Goal: Participate in discussion: Engage in conversation with other users on a specific topic

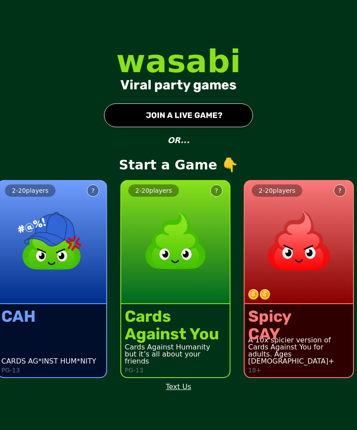
click at [81, 304] on div "2 - 20 players ?" at bounding box center [52, 242] width 108 height 123
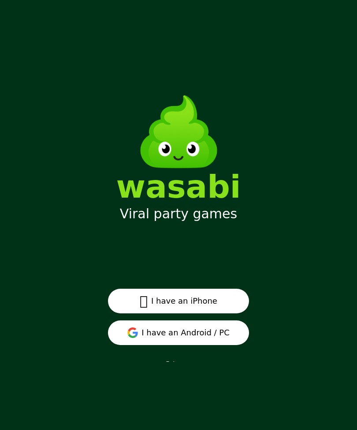
click at [217, 313] on button " I have an iPhone" at bounding box center [178, 301] width 141 height 25
click at [191, 345] on button "I have an Android / PC" at bounding box center [178, 332] width 141 height 25
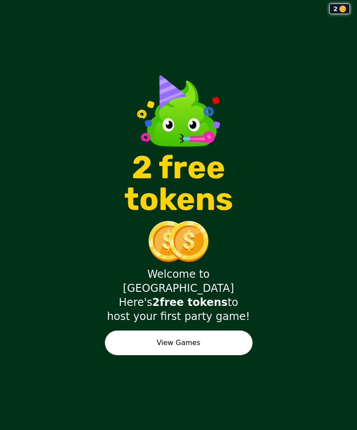
click at [228, 352] on button "View Games" at bounding box center [178, 343] width 147 height 25
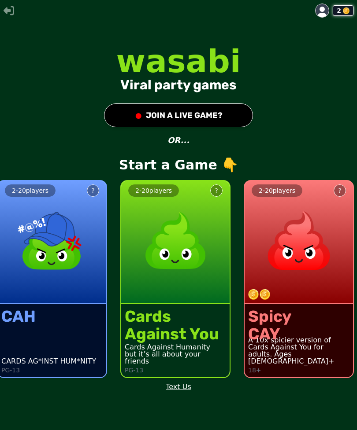
click at [77, 280] on img at bounding box center [51, 240] width 77 height 77
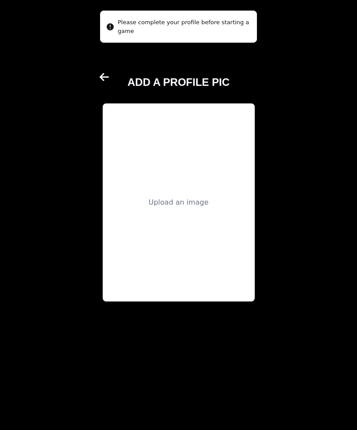
click at [195, 208] on div "Upload an image" at bounding box center [178, 202] width 60 height 11
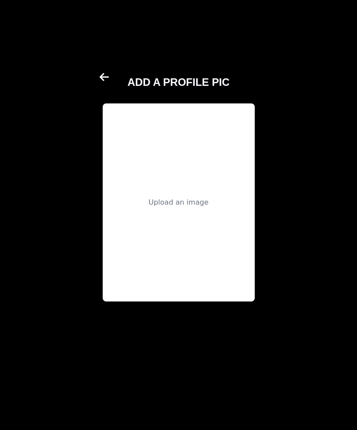
click at [190, 195] on div "Upload an image" at bounding box center [179, 202] width 152 height 198
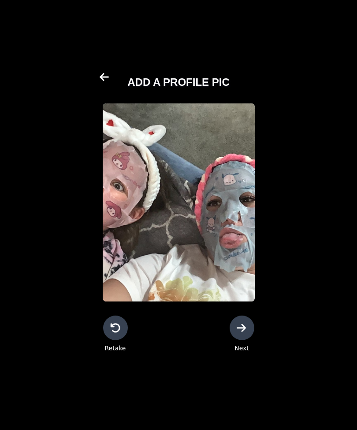
click at [240, 333] on icon at bounding box center [241, 328] width 11 height 11
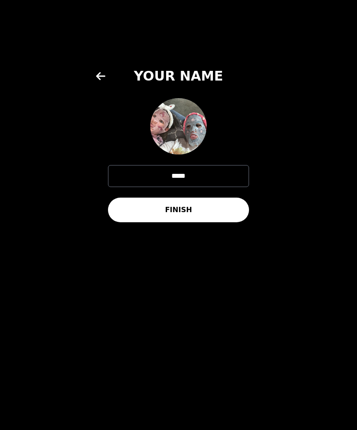
click at [224, 221] on button "FINISH" at bounding box center [178, 210] width 141 height 25
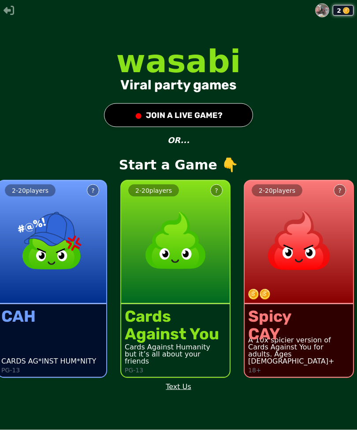
click at [221, 126] on button "● JOIN A LIVE GAME?" at bounding box center [178, 115] width 149 height 24
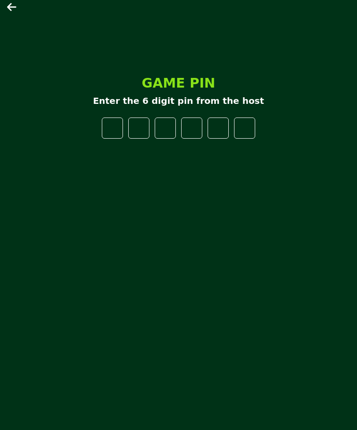
click at [114, 134] on input "number" at bounding box center [112, 128] width 21 height 21
click at [114, 139] on input "number" at bounding box center [112, 128] width 21 height 21
type input "*"
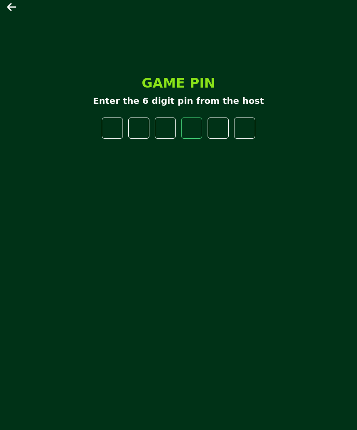
type input "*"
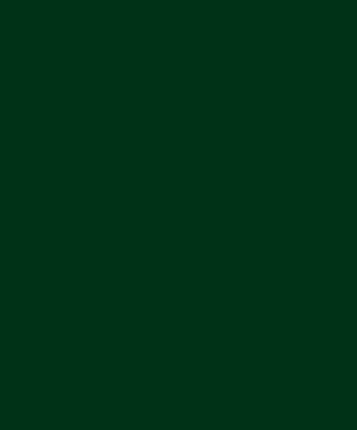
scroll to position [0, 0]
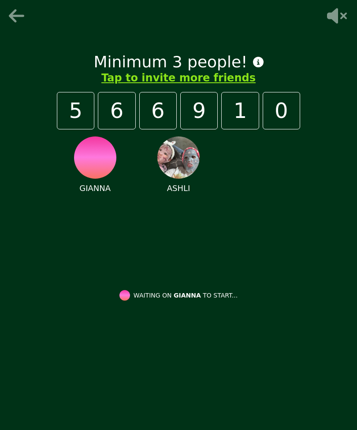
click at [264, 181] on div "[PERSON_NAME]" at bounding box center [178, 200] width 243 height 143
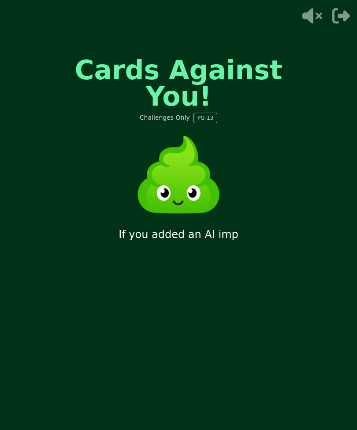
click at [308, 8] on icon at bounding box center [311, 16] width 28 height 18
click at [313, 13] on icon at bounding box center [311, 16] width 28 height 18
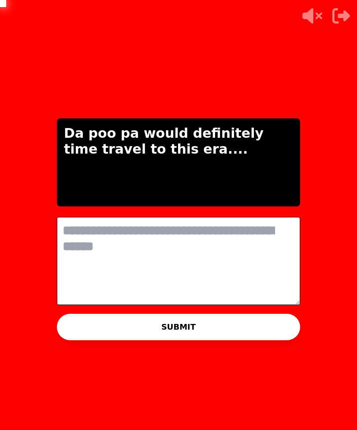
scroll to position [0, 0]
click at [248, 263] on textarea at bounding box center [178, 261] width 243 height 88
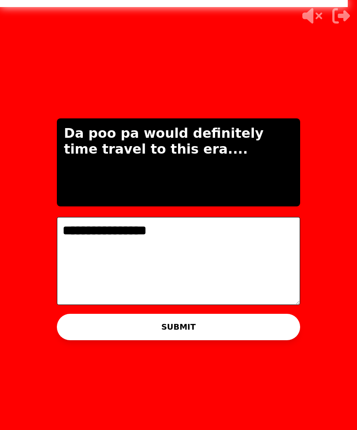
scroll to position [28, 0]
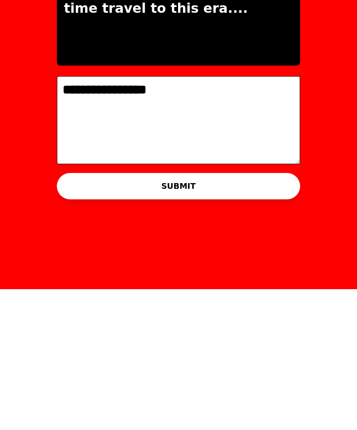
type textarea "**********"
click at [266, 314] on button "SUBMIT" at bounding box center [178, 327] width 243 height 26
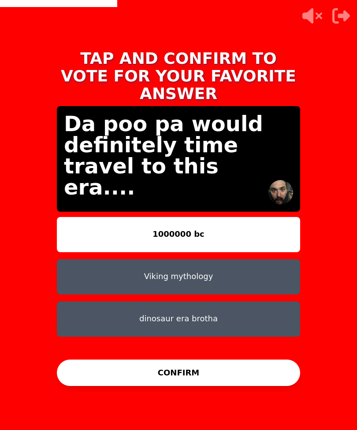
click at [234, 259] on button "Viking mythology" at bounding box center [178, 276] width 243 height 35
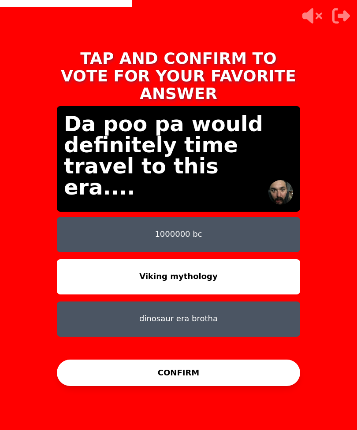
click at [205, 360] on button "CONFIRM" at bounding box center [178, 373] width 243 height 26
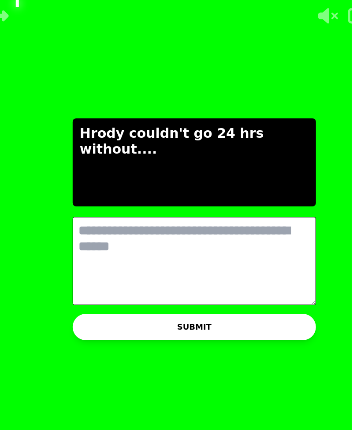
scroll to position [0, 0]
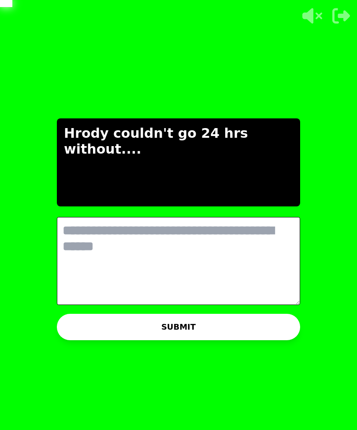
click at [217, 245] on textarea at bounding box center [178, 261] width 243 height 88
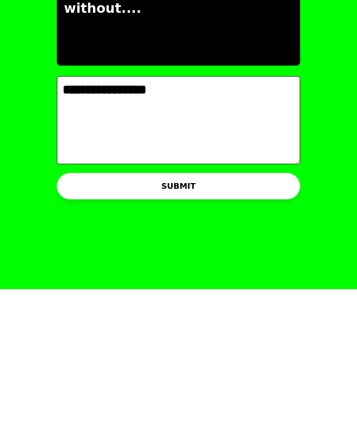
type textarea "**********"
click at [229, 314] on button "SUBMIT" at bounding box center [178, 327] width 243 height 26
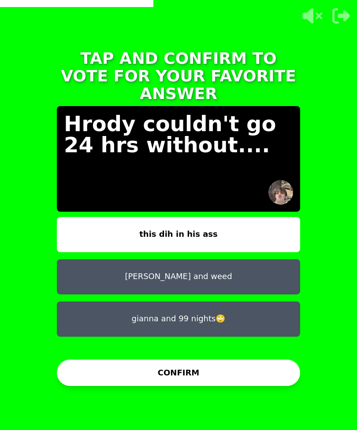
click at [250, 259] on button "[PERSON_NAME] and weed" at bounding box center [178, 276] width 243 height 35
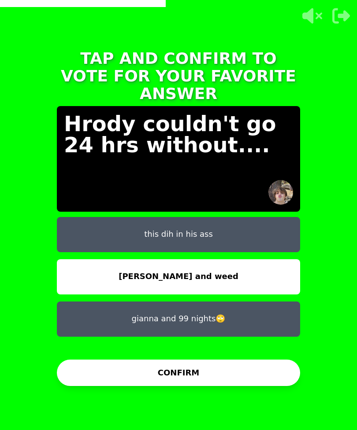
click at [228, 362] on button "CONFIRM" at bounding box center [178, 373] width 243 height 26
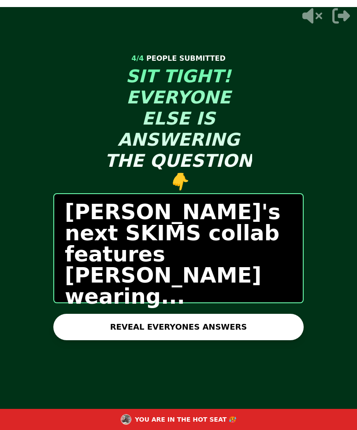
click at [232, 318] on button "REVEAL EVERYONES ANSWERS" at bounding box center [178, 327] width 250 height 26
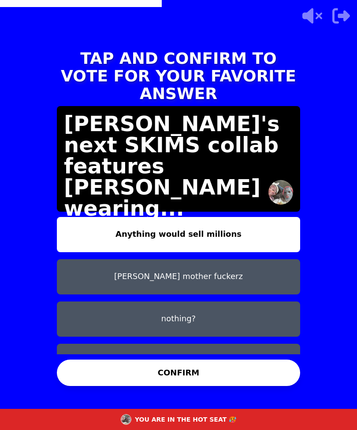
click at [246, 344] on button "Debooberizer" at bounding box center [178, 361] width 243 height 35
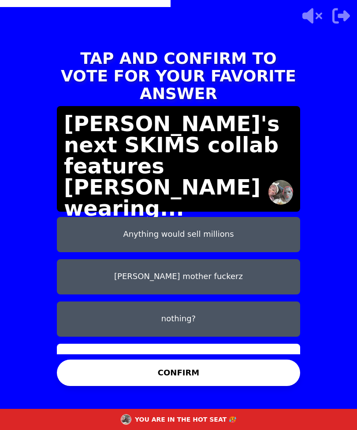
click at [237, 371] on button "CONFIRM" at bounding box center [178, 373] width 243 height 26
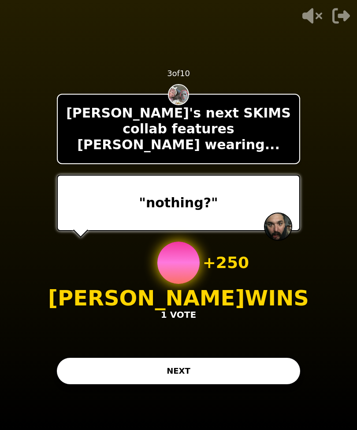
click at [221, 358] on button "NEXT" at bounding box center [178, 371] width 243 height 26
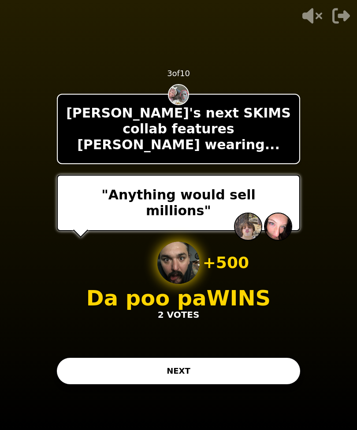
click at [216, 358] on button "NEXT" at bounding box center [178, 371] width 243 height 26
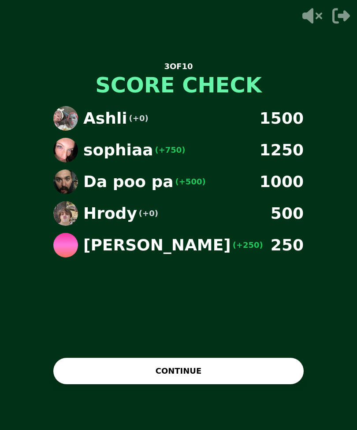
click at [191, 361] on button "CONTINUE" at bounding box center [178, 371] width 250 height 26
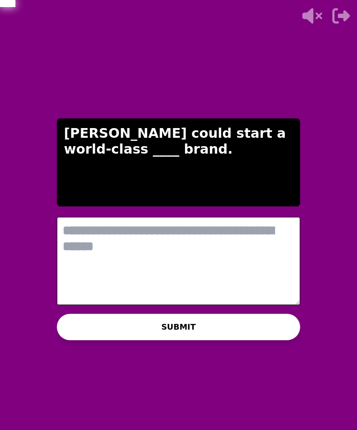
click at [195, 232] on textarea at bounding box center [178, 261] width 243 height 88
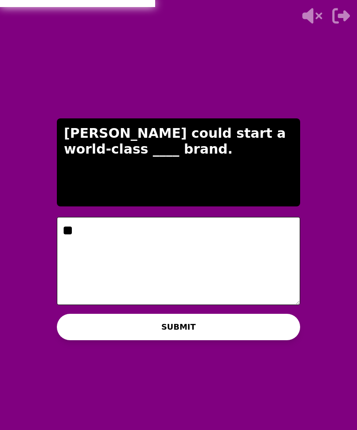
type textarea "*"
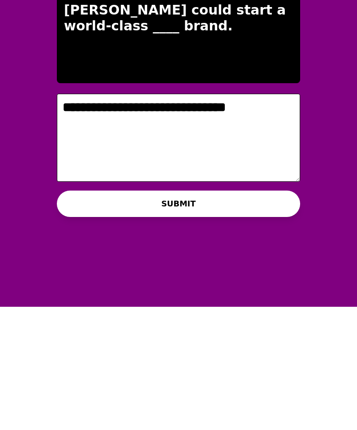
type textarea "**********"
click at [259, 314] on button "SUBMIT" at bounding box center [178, 327] width 243 height 26
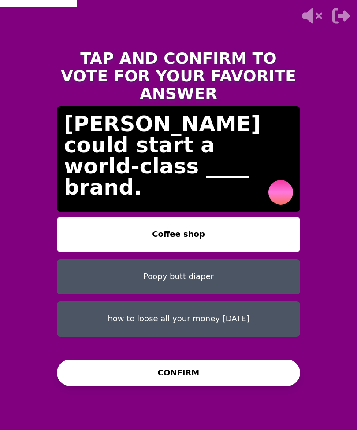
click at [256, 302] on button "how to loose all your money [DATE]" at bounding box center [178, 319] width 243 height 35
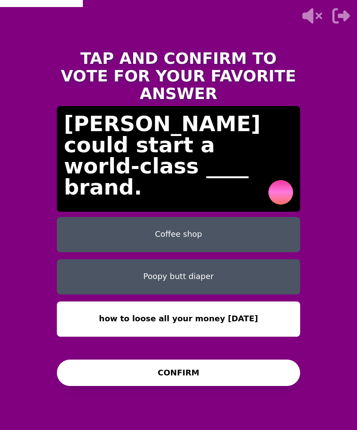
click at [246, 362] on button "CONFIRM" at bounding box center [178, 373] width 243 height 26
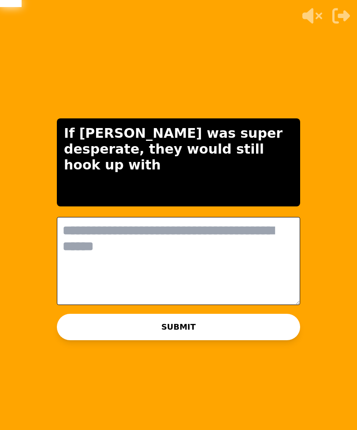
click at [216, 237] on textarea at bounding box center [178, 261] width 243 height 88
type textarea "*"
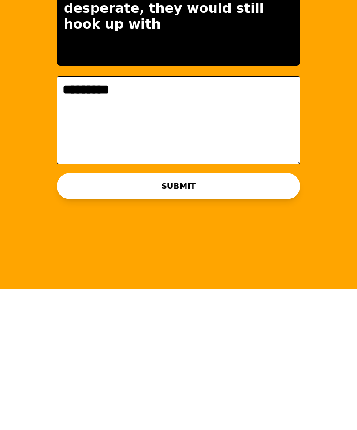
type textarea "*********"
click at [249, 314] on button "SUBMIT" at bounding box center [178, 327] width 243 height 26
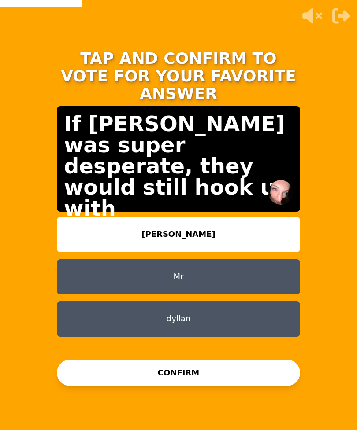
click at [263, 217] on button "[PERSON_NAME]" at bounding box center [178, 234] width 243 height 35
click at [260, 360] on button "CONFIRM" at bounding box center [178, 373] width 243 height 26
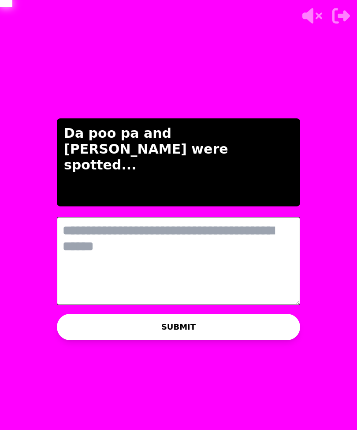
click at [253, 253] on textarea at bounding box center [178, 261] width 243 height 88
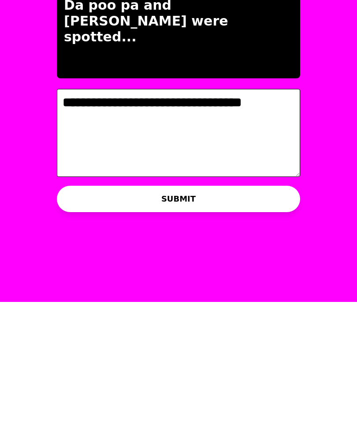
type textarea "**********"
click at [259, 314] on button "SUBMIT" at bounding box center [178, 327] width 243 height 26
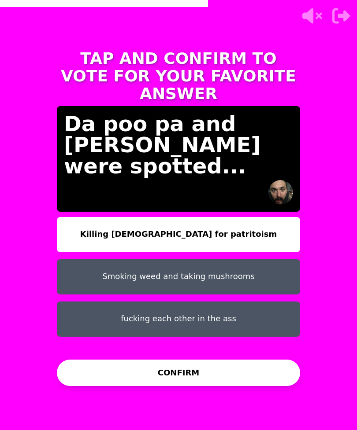
click at [249, 259] on button "Smoking weed and taking mushrooms" at bounding box center [178, 276] width 243 height 35
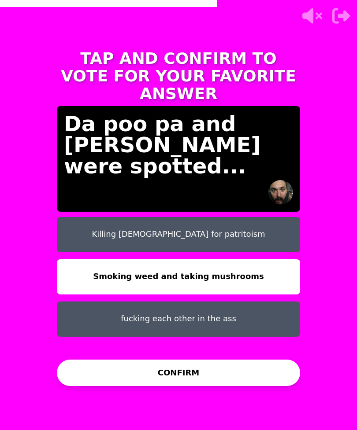
click at [231, 361] on button "CONFIRM" at bounding box center [178, 373] width 243 height 26
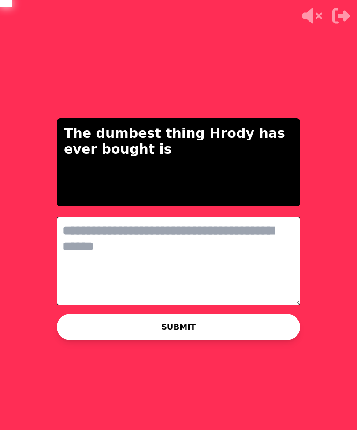
click at [239, 257] on textarea at bounding box center [178, 261] width 243 height 88
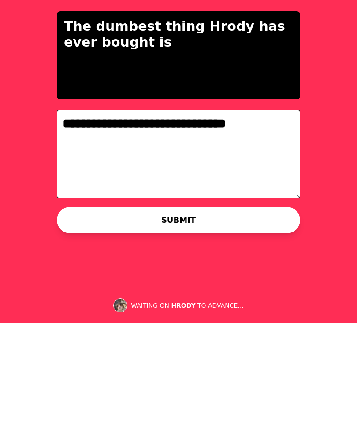
type textarea "**********"
click at [261, 314] on button "SUBMIT" at bounding box center [178, 327] width 243 height 26
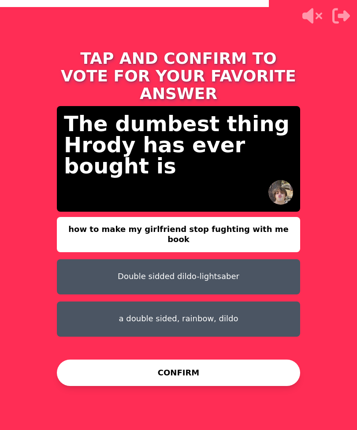
click at [267, 259] on button "Double sidded dildo-lightsaber" at bounding box center [178, 276] width 243 height 35
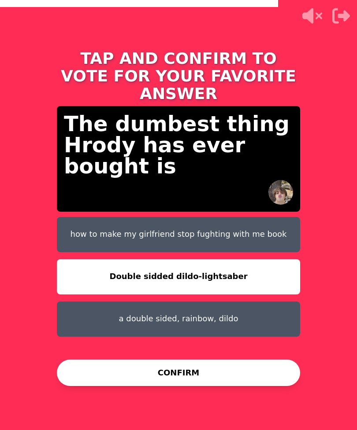
click at [242, 361] on button "CONFIRM" at bounding box center [178, 373] width 243 height 26
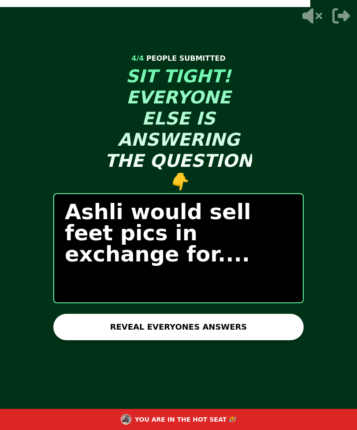
click at [238, 317] on button "REVEAL EVERYONES ANSWERS" at bounding box center [178, 327] width 250 height 26
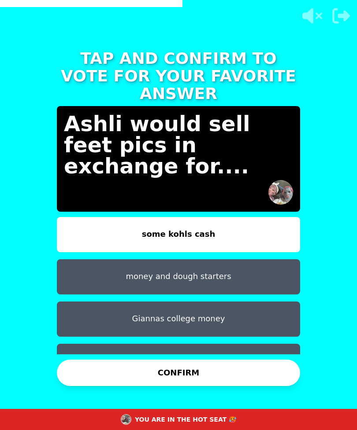
click at [249, 302] on button "Giannas college money" at bounding box center [178, 319] width 243 height 35
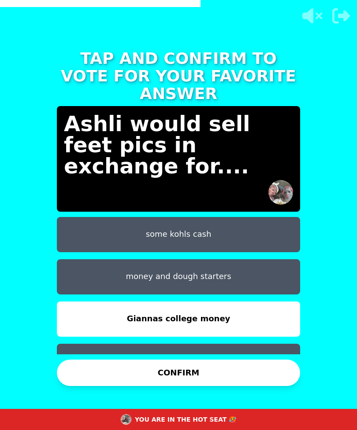
click at [195, 385] on button "CONFIRM" at bounding box center [178, 373] width 243 height 26
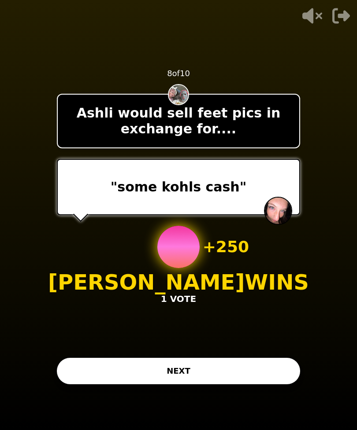
click at [246, 382] on button "NEXT" at bounding box center [178, 371] width 243 height 26
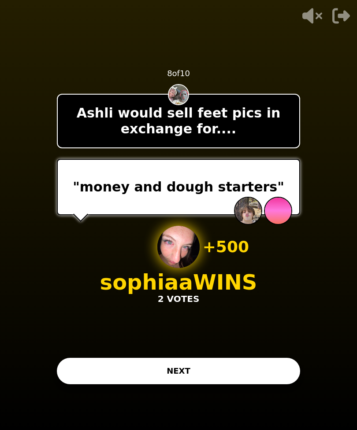
click at [219, 384] on button "NEXT" at bounding box center [178, 371] width 243 height 26
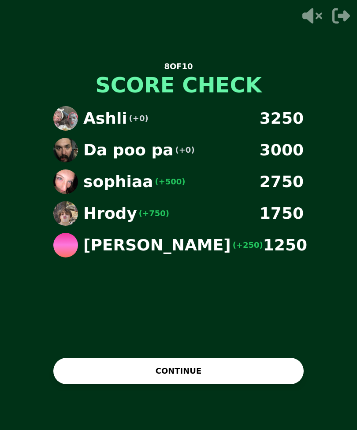
click at [226, 380] on button "CONTINUE" at bounding box center [178, 371] width 250 height 26
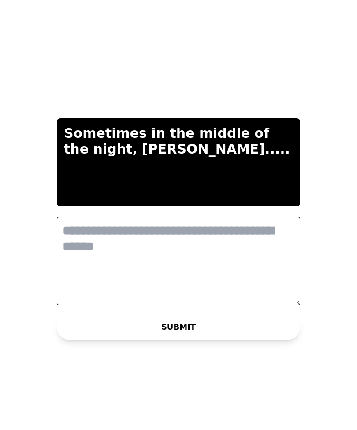
click at [198, 276] on textarea at bounding box center [178, 261] width 243 height 88
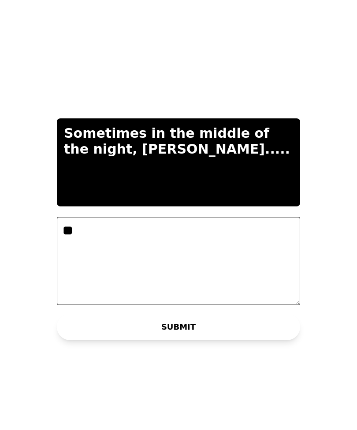
type textarea "*"
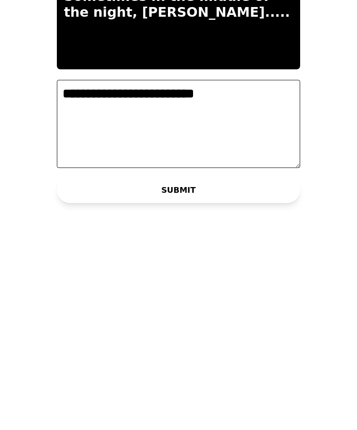
type textarea "**********"
click at [226, 314] on button "SUBMIT" at bounding box center [178, 327] width 243 height 26
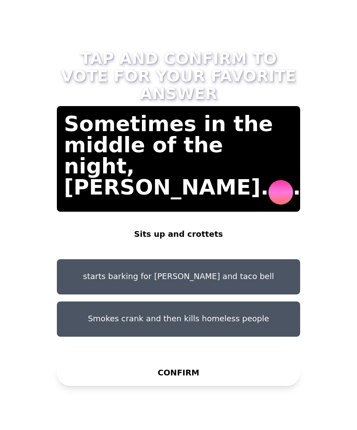
click at [264, 259] on button "starts barking for [PERSON_NAME] and taco bell" at bounding box center [178, 276] width 243 height 35
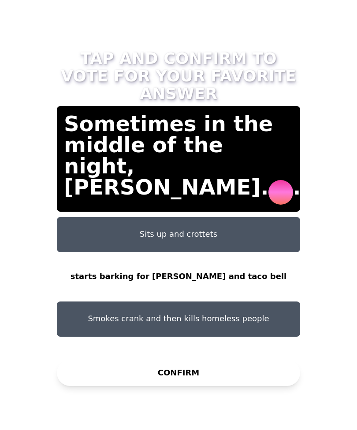
click at [237, 364] on button "CONFIRM" at bounding box center [178, 373] width 243 height 26
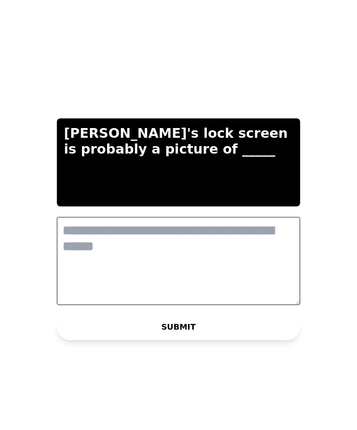
scroll to position [0, 0]
click at [250, 251] on textarea at bounding box center [178, 261] width 243 height 88
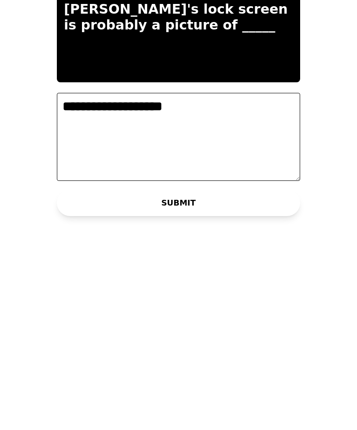
type textarea "**********"
click at [265, 314] on button "SUBMIT" at bounding box center [178, 327] width 243 height 26
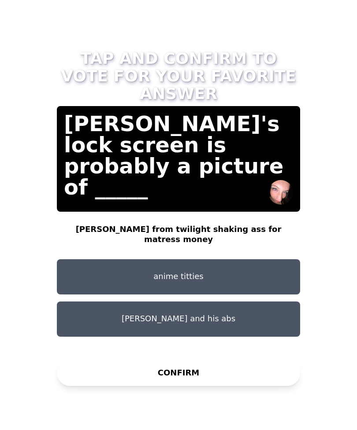
click at [264, 302] on button "[PERSON_NAME] and his abs" at bounding box center [178, 319] width 243 height 35
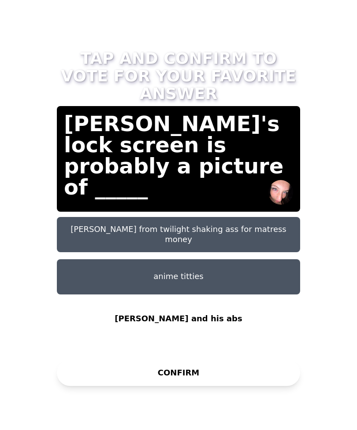
click at [246, 217] on button "[PERSON_NAME] from twilight shaking ass for matress money" at bounding box center [178, 234] width 243 height 35
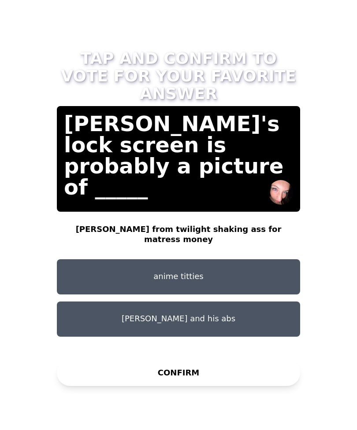
click at [238, 340] on div "TAP AND CONFIRM TO VOTE FOR YOUR FAVORITE ANSWER [PERSON_NAME]'s lock screen is…" at bounding box center [178, 215] width 264 height 352
click at [191, 341] on div "TAP AND CONFIRM TO VOTE FOR YOUR FAVORITE ANSWER [PERSON_NAME]'s lock screen is…" at bounding box center [178, 215] width 264 height 352
click at [202, 368] on button "CONFIRM" at bounding box center [178, 373] width 243 height 26
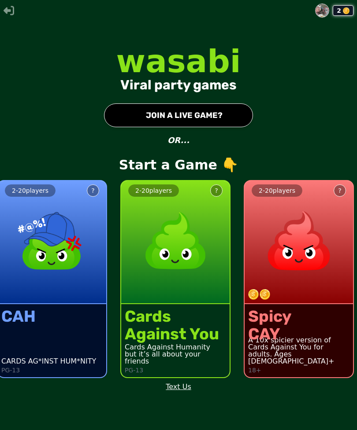
click at [214, 127] on button "● JOIN A LIVE GAME?" at bounding box center [178, 115] width 149 height 24
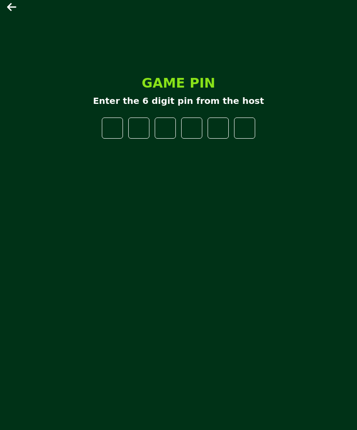
click at [118, 129] on div "GAME PIN Enter the 6 digit pin from the host" at bounding box center [178, 215] width 264 height 294
click at [114, 139] on input "number" at bounding box center [112, 128] width 21 height 21
type input "*"
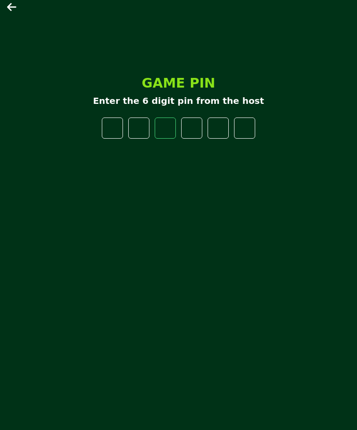
type input "*"
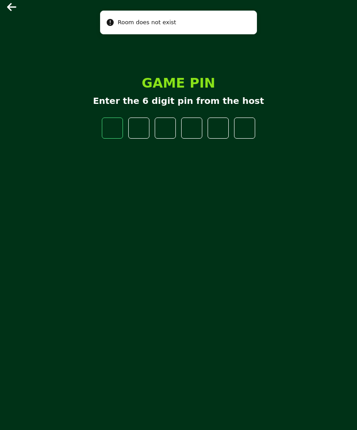
type input "*"
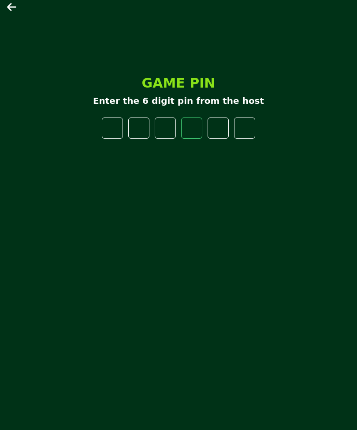
type input "*"
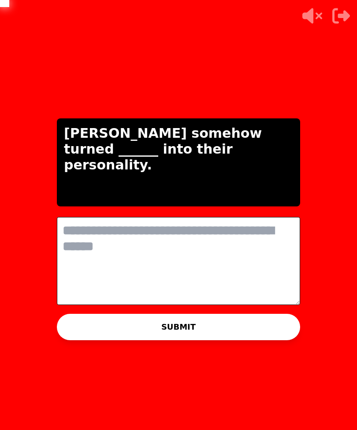
click at [239, 238] on textarea at bounding box center [178, 261] width 243 height 88
type textarea "*"
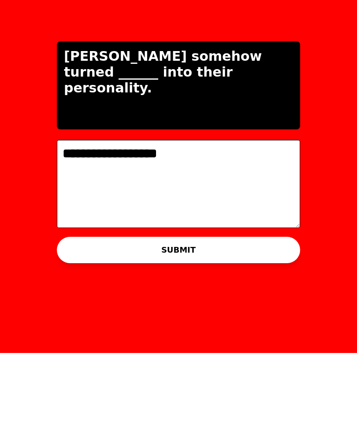
type textarea "**********"
click at [246, 314] on button "SUBMIT" at bounding box center [178, 327] width 243 height 26
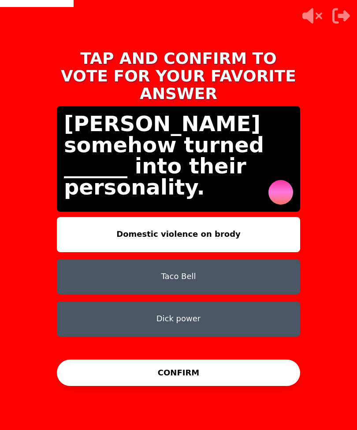
click at [254, 360] on button "CONFIRM" at bounding box center [178, 373] width 243 height 26
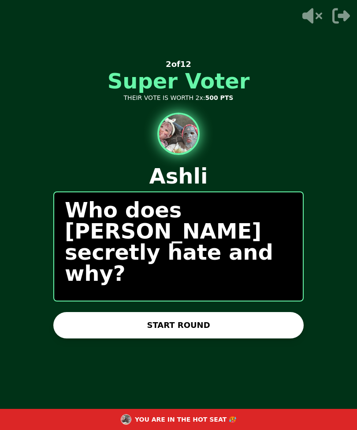
click at [248, 313] on button "START ROUND" at bounding box center [178, 325] width 250 height 26
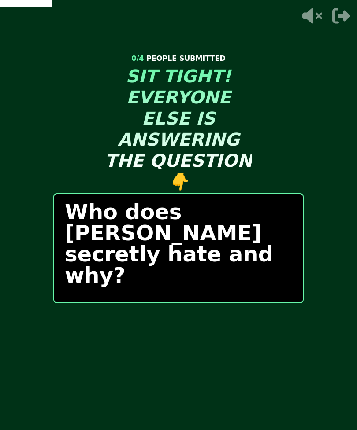
click at [51, 202] on video at bounding box center [178, 215] width 357 height 430
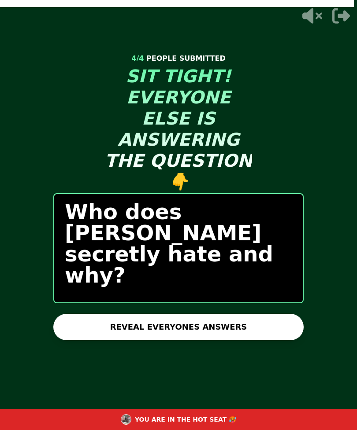
click at [262, 314] on button "REVEAL EVERYONES ANSWERS" at bounding box center [178, 327] width 250 height 26
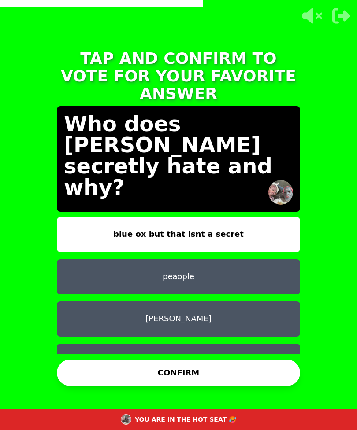
click at [258, 259] on button "peaople" at bounding box center [178, 276] width 243 height 35
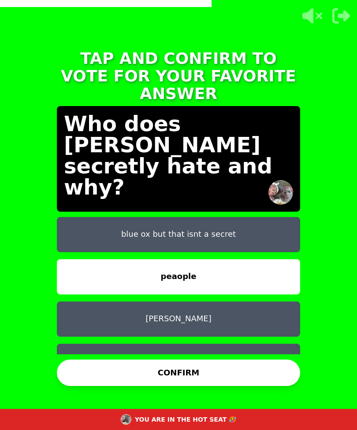
click at [243, 360] on button "CONFIRM" at bounding box center [178, 373] width 243 height 26
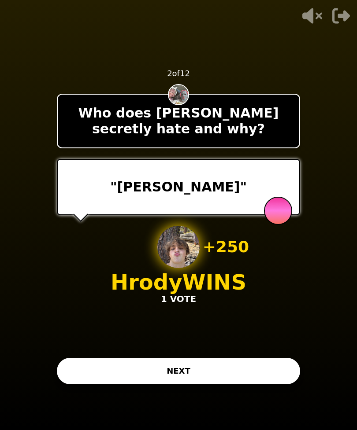
click at [233, 358] on button "NEXT" at bounding box center [178, 371] width 243 height 26
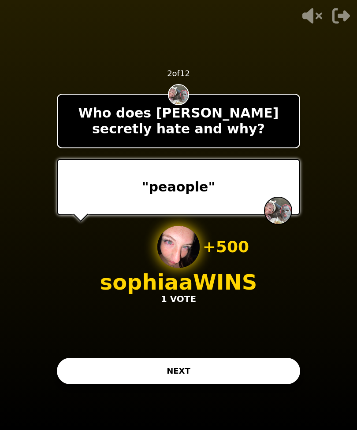
click at [232, 358] on button "NEXT" at bounding box center [178, 371] width 243 height 26
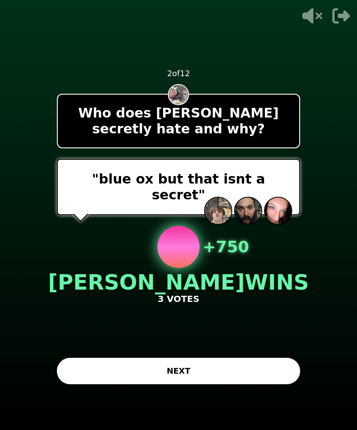
click at [227, 358] on button "NEXT" at bounding box center [178, 371] width 243 height 26
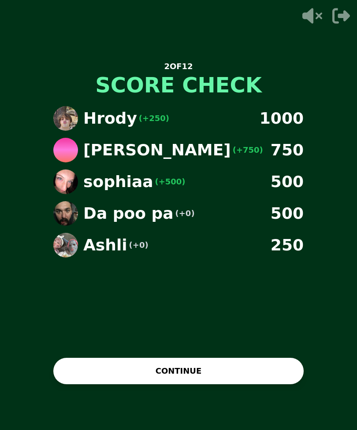
click at [234, 358] on button "CONTINUE" at bounding box center [178, 371] width 250 height 26
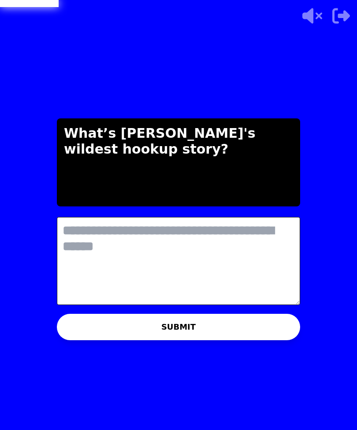
click at [244, 254] on textarea at bounding box center [178, 261] width 243 height 88
type textarea "*"
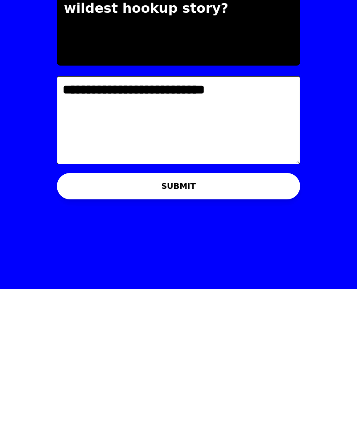
type textarea "**********"
click at [260, 314] on button "SUBMIT" at bounding box center [178, 327] width 243 height 26
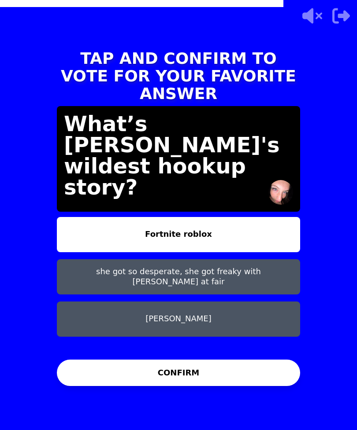
click at [233, 362] on button "CONFIRM" at bounding box center [178, 373] width 243 height 26
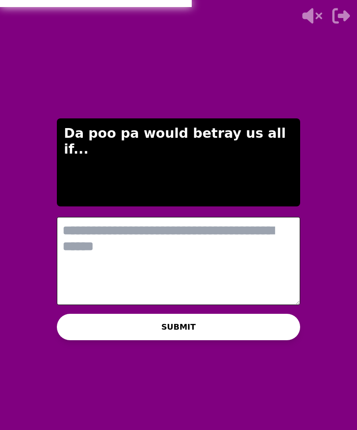
click at [232, 245] on textarea at bounding box center [178, 261] width 243 height 88
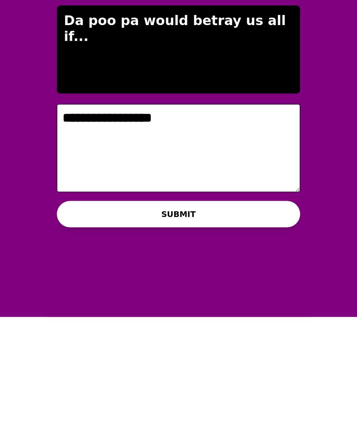
type textarea "**********"
click at [250, 314] on button "SUBMIT" at bounding box center [178, 327] width 243 height 26
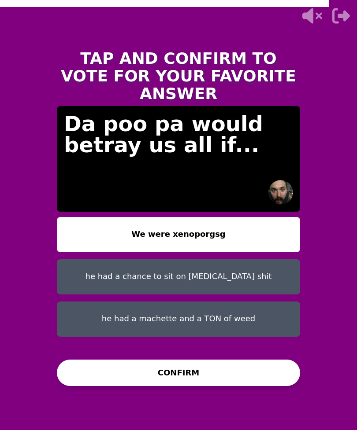
click at [266, 302] on button "he had a machette and a TON of weed" at bounding box center [178, 319] width 243 height 35
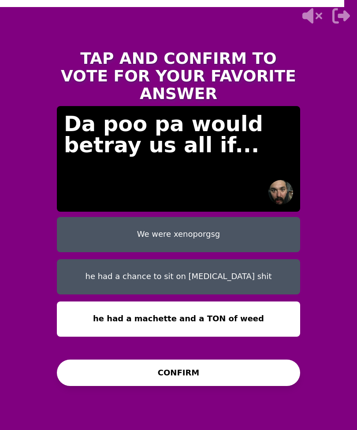
click at [239, 360] on button "CONFIRM" at bounding box center [178, 373] width 243 height 26
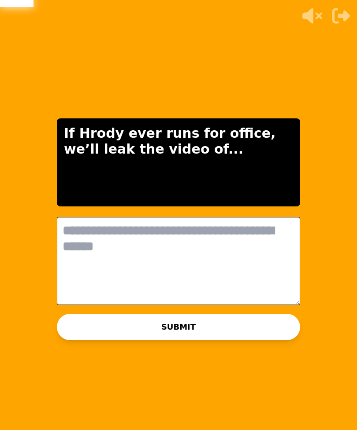
click at [223, 254] on textarea at bounding box center [178, 261] width 243 height 88
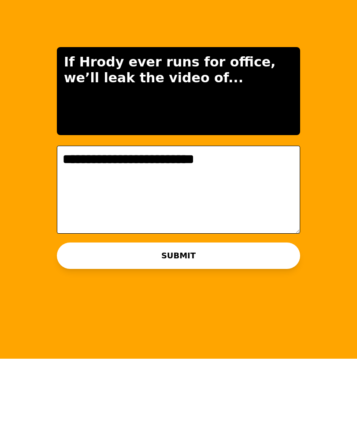
type textarea "**********"
click at [231, 314] on button "SUBMIT" at bounding box center [178, 327] width 243 height 26
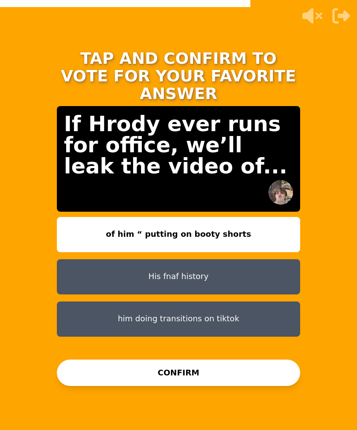
click at [272, 302] on button "him doing transitions on tiktok" at bounding box center [178, 319] width 243 height 35
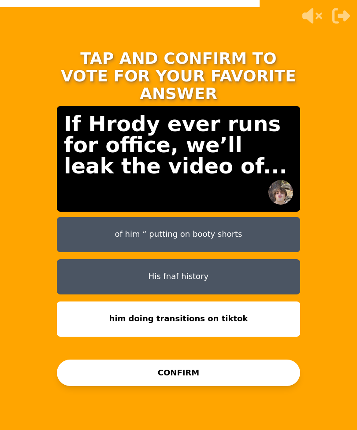
click at [254, 367] on button "CONFIRM" at bounding box center [178, 373] width 243 height 26
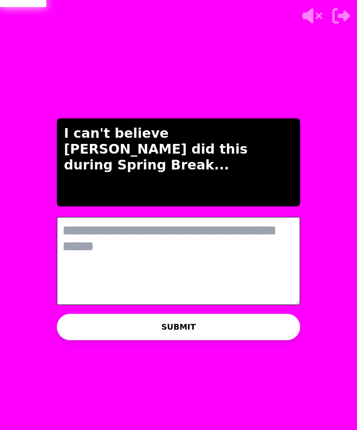
click at [202, 248] on textarea at bounding box center [178, 261] width 243 height 88
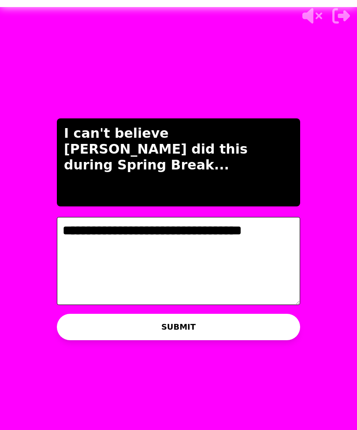
type textarea "**********"
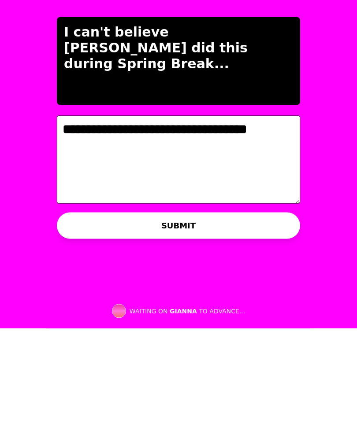
click at [142, 217] on textarea "**********" at bounding box center [178, 261] width 243 height 88
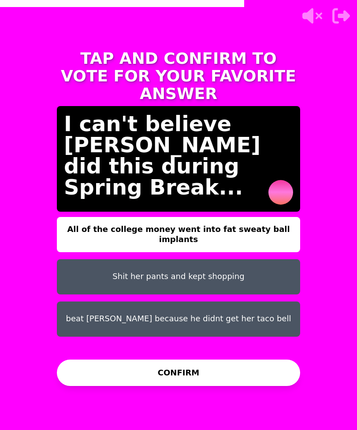
click at [262, 302] on button "beat [PERSON_NAME] because he didnt get her taco bell" at bounding box center [178, 319] width 243 height 35
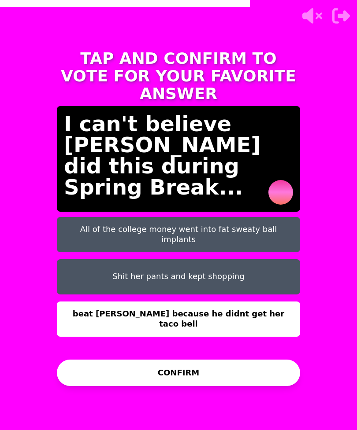
click at [265, 364] on button "CONFIRM" at bounding box center [178, 373] width 243 height 26
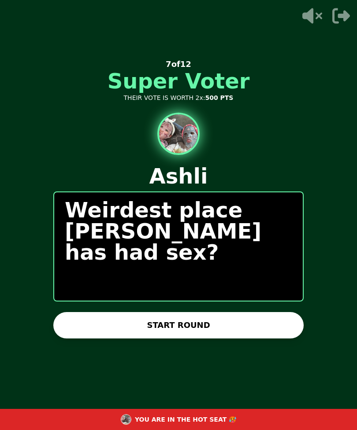
click at [232, 318] on button "START ROUND" at bounding box center [178, 325] width 250 height 26
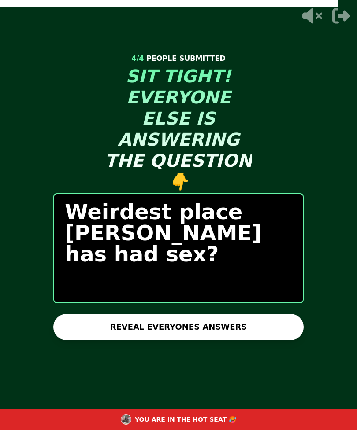
click at [219, 314] on button "REVEAL EVERYONES ANSWERS" at bounding box center [178, 327] width 250 height 26
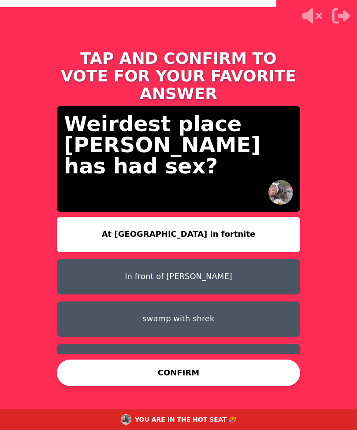
click at [247, 259] on button "In front of [PERSON_NAME]" at bounding box center [178, 276] width 243 height 35
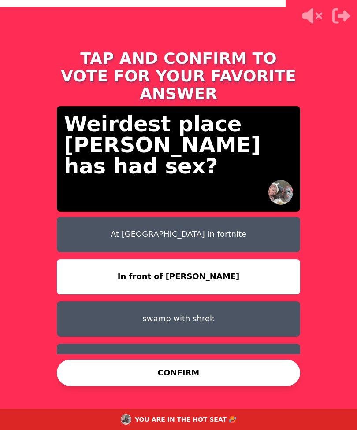
click at [221, 360] on button "CONFIRM" at bounding box center [178, 373] width 243 height 26
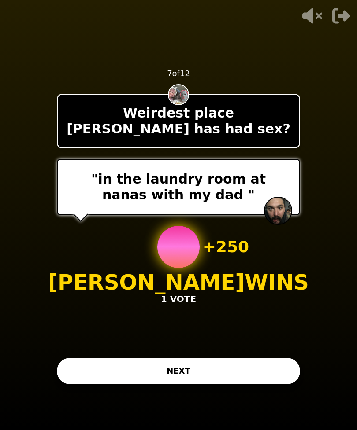
click at [200, 360] on button "NEXT" at bounding box center [178, 371] width 243 height 26
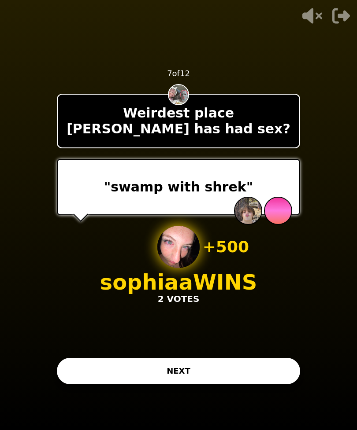
click at [272, 358] on button "NEXT" at bounding box center [178, 371] width 243 height 26
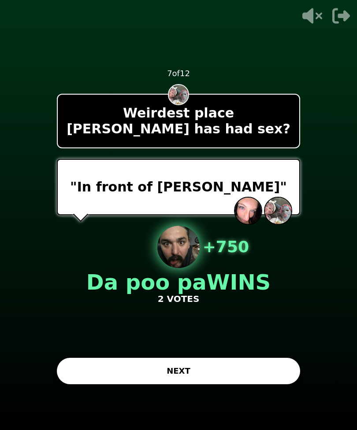
click at [222, 358] on button "NEXT" at bounding box center [178, 371] width 243 height 26
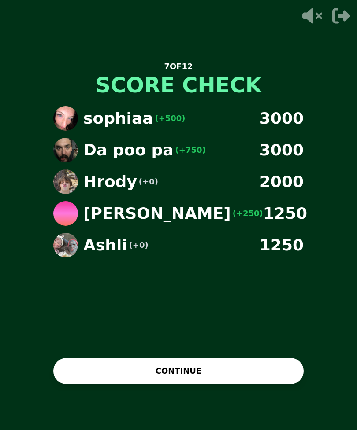
click at [200, 358] on button "CONTINUE" at bounding box center [178, 371] width 250 height 26
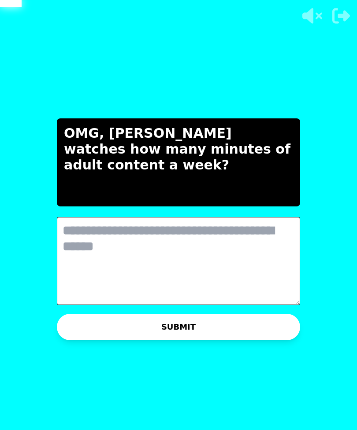
click at [221, 250] on textarea at bounding box center [178, 261] width 243 height 88
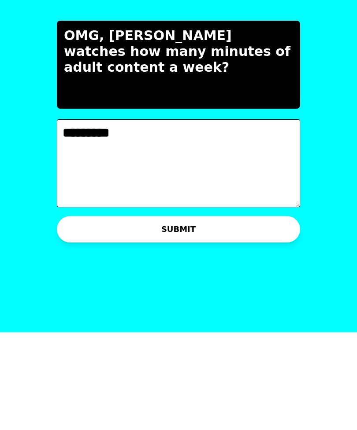
type textarea "*********"
click at [237, 314] on button "SUBMIT" at bounding box center [178, 327] width 243 height 26
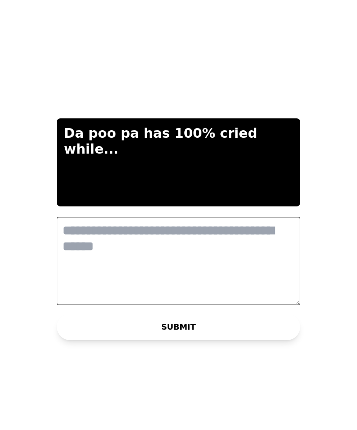
click at [231, 233] on textarea at bounding box center [178, 261] width 243 height 88
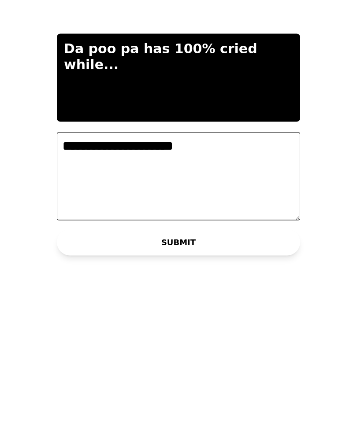
type textarea "**********"
click at [218, 314] on button "SUBMIT" at bounding box center [178, 327] width 243 height 26
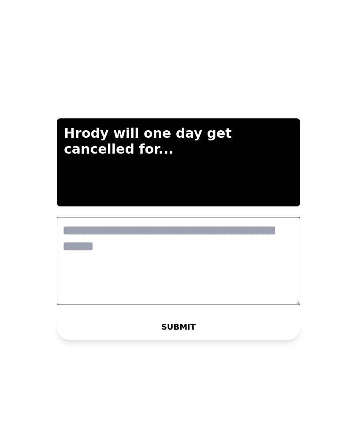
click at [261, 251] on textarea at bounding box center [178, 261] width 243 height 88
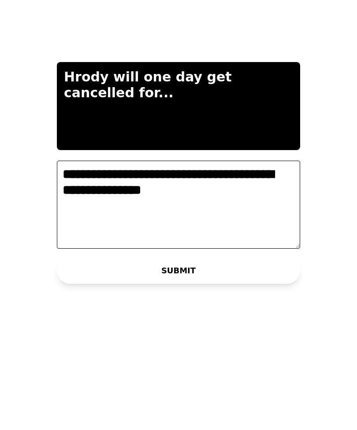
type textarea "**********"
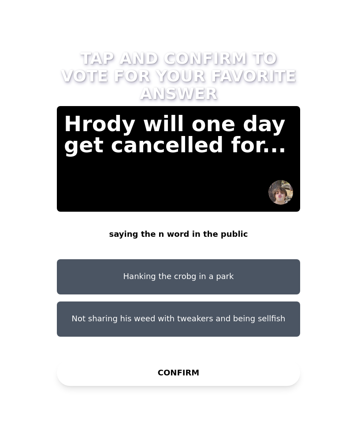
click at [260, 259] on button "Hanking the crobg in a park" at bounding box center [178, 276] width 243 height 35
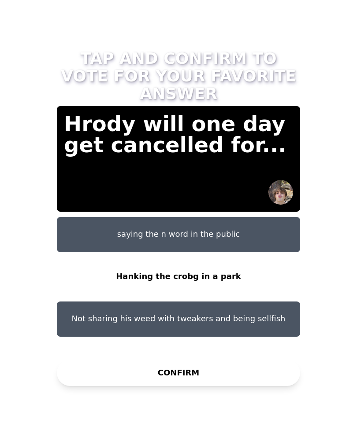
click at [237, 360] on button "CONFIRM" at bounding box center [178, 373] width 243 height 26
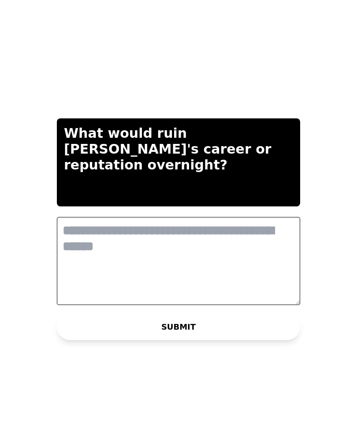
click at [210, 239] on textarea at bounding box center [178, 261] width 243 height 88
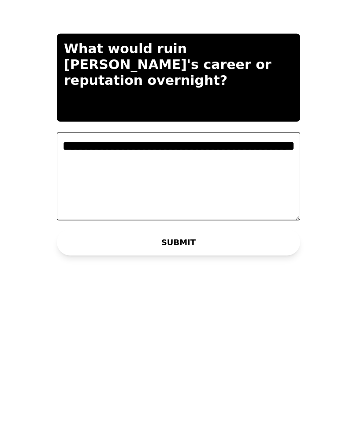
type textarea "**********"
click at [237, 314] on button "SUBMIT" at bounding box center [178, 327] width 243 height 26
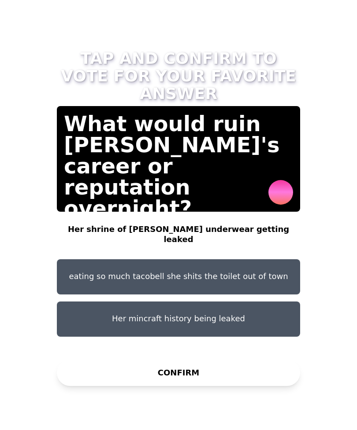
click at [267, 302] on button "Her mincraft history being leaked" at bounding box center [178, 319] width 243 height 35
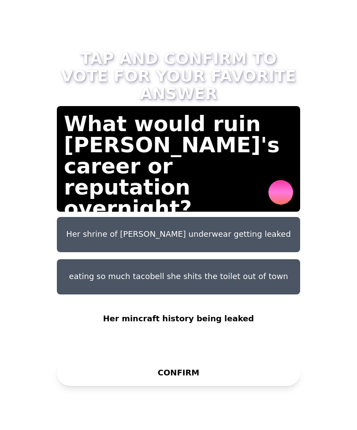
click at [245, 367] on button "CONFIRM" at bounding box center [178, 373] width 243 height 26
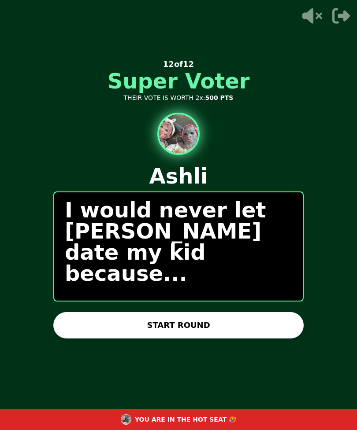
click at [232, 313] on button "START ROUND" at bounding box center [178, 325] width 250 height 26
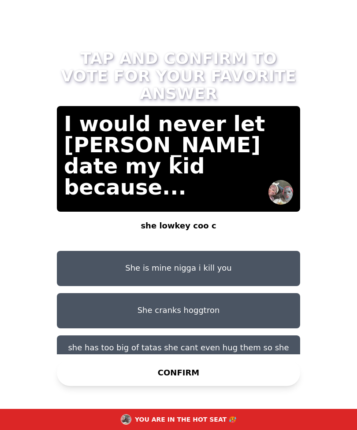
scroll to position [7, 0]
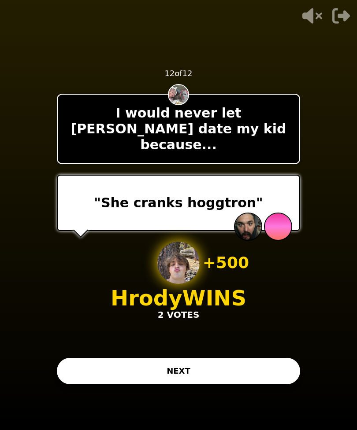
click at [261, 358] on button "NEXT" at bounding box center [178, 371] width 243 height 26
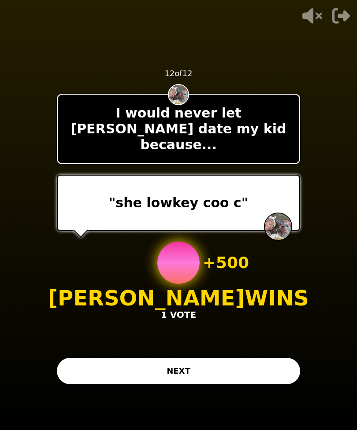
click at [270, 358] on button "NEXT" at bounding box center [178, 371] width 243 height 26
